Goal: Find specific page/section: Find specific page/section

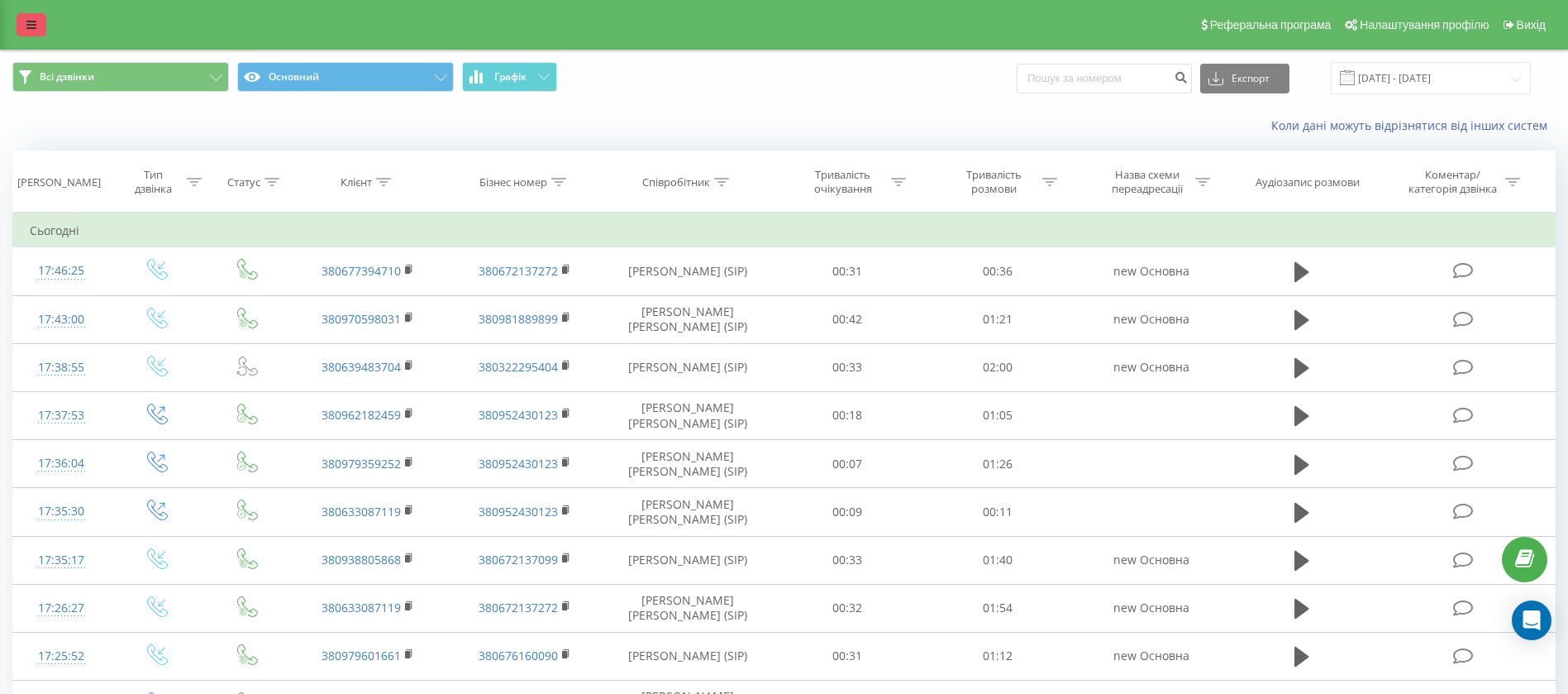
click at [35, 19] on icon at bounding box center [32, 25] width 10 height 12
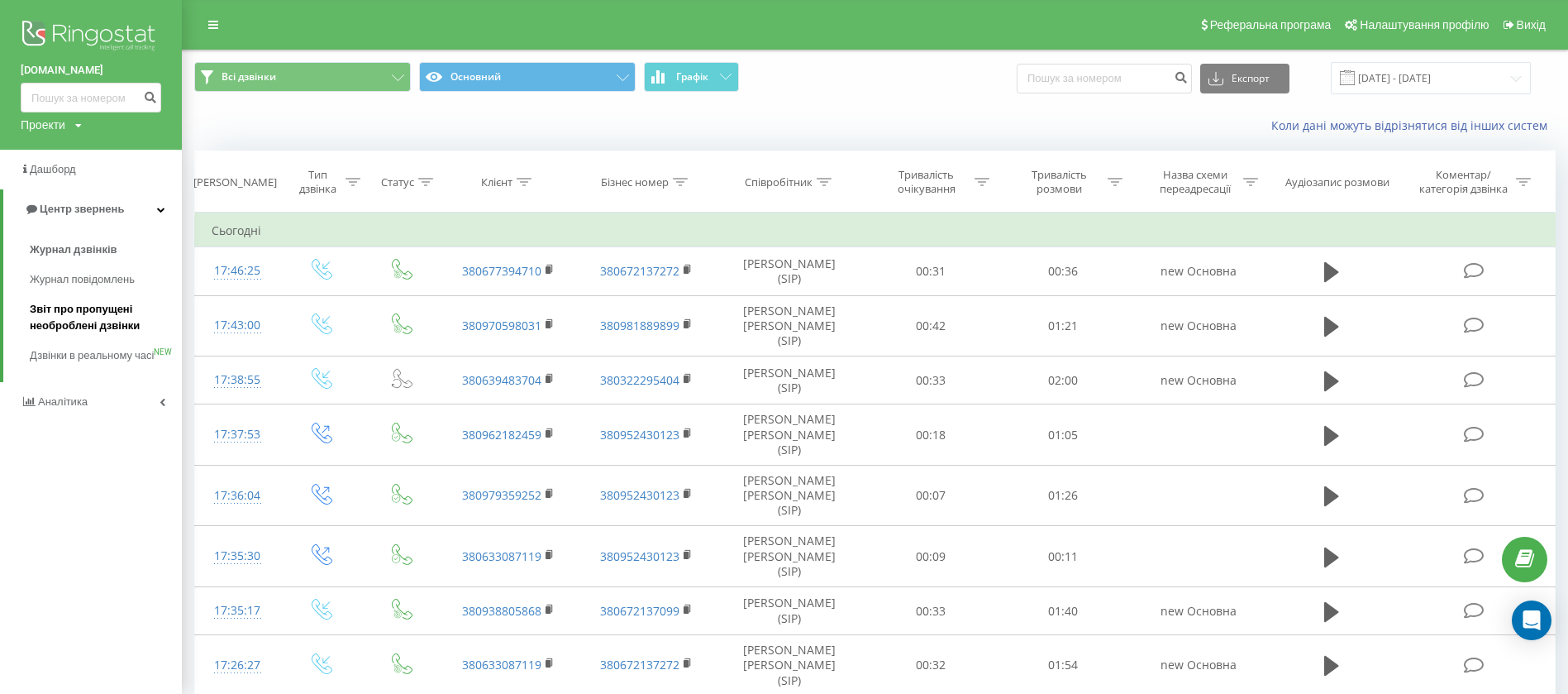
click at [102, 327] on span "Звіт про пропущені необроблені дзвінки" at bounding box center [102, 317] width 144 height 33
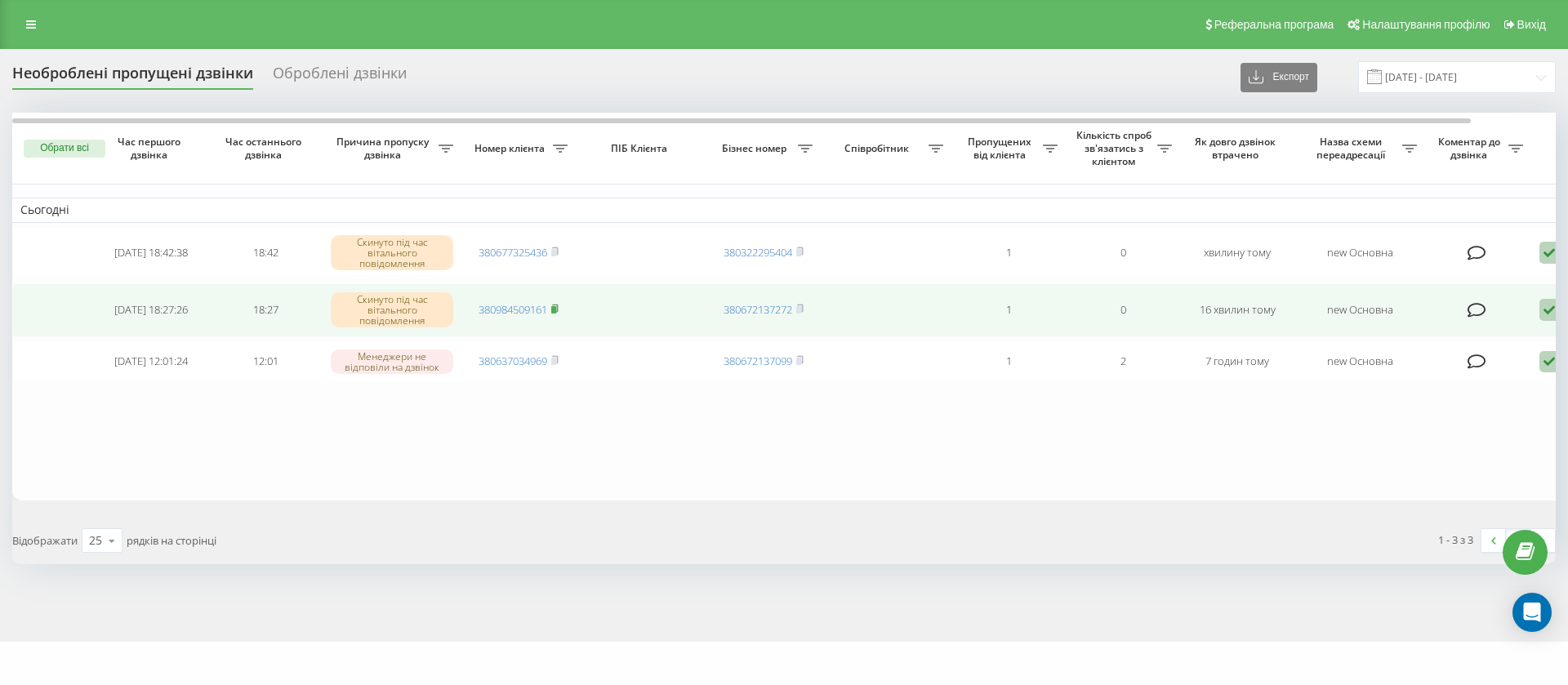
click at [559, 310] on icon at bounding box center [554, 308] width 7 height 10
